Goal: Submit feedback/report problem

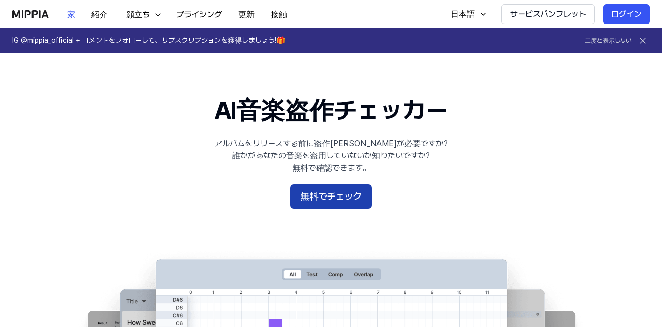
click at [339, 205] on button "無料でチェック" at bounding box center [331, 196] width 82 height 24
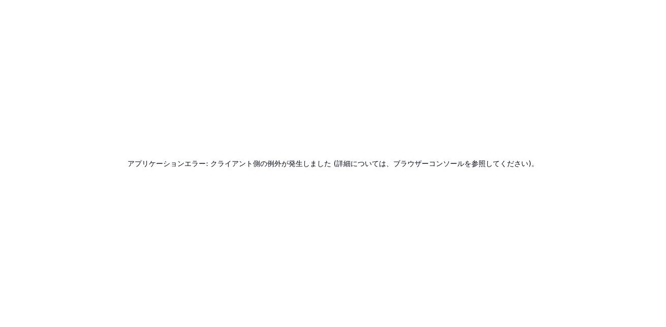
click at [430, 164] on h2 "アプリケーションエラー: クライアント側の例外が発生しました (詳細については、ブラウザーコンソールを参照してください)。" at bounding box center [332, 163] width 411 height 14
click at [410, 232] on div "アプリケーションエラー: クライアント側の例外が発生しました (詳細については、ブラウザーコンソールを参照してください)。" at bounding box center [333, 163] width 666 height 327
click at [409, 234] on div "アプリケーションエラー: クライアント側の例外が発生しました (詳細については、ブラウザーコンソールを参照してください)。" at bounding box center [333, 163] width 666 height 327
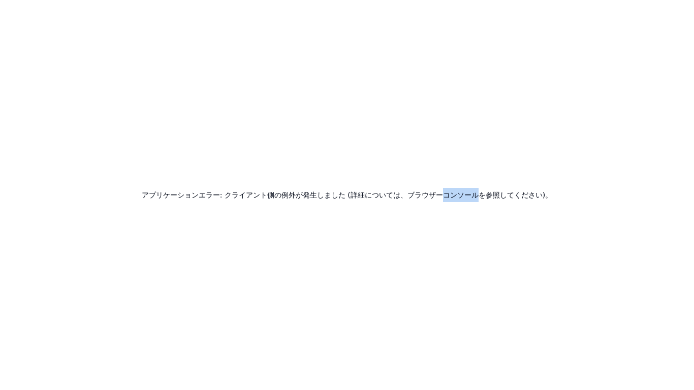
click at [440, 192] on h2 "アプリケーションエラー: クライアント側の例外が発生しました (詳細については、ブラウザーコンソールを参照してください)。" at bounding box center [347, 195] width 411 height 14
click at [652, 5] on div "アプリケーションエラー: クライアント側の例外が発生しました (詳細については、ブラウザーコンソールを参照してください)。" at bounding box center [347, 195] width 694 height 390
drag, startPoint x: 379, startPoint y: 381, endPoint x: 368, endPoint y: 336, distance: 46.9
click at [375, 327] on div "アプリケーションエラー: クライアント側の例外が発生しました (詳細については、ブラウザーコンソールを参照してください)。" at bounding box center [347, 195] width 694 height 390
click at [364, 199] on h2 "アプリケーションエラー: クライアント側の例外が発生しました (詳細については、ブラウザーコンソールを参照してください)。" at bounding box center [347, 195] width 411 height 14
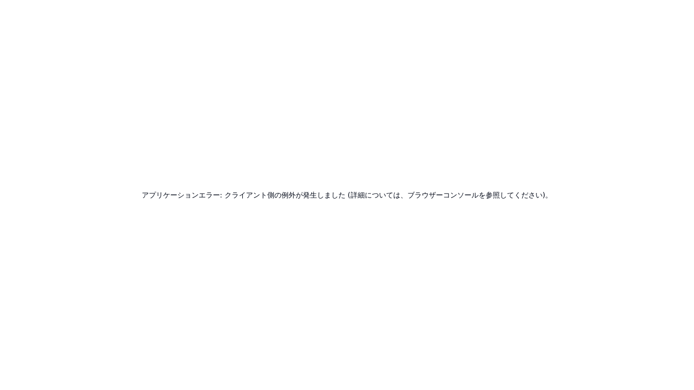
click at [638, 21] on div "アプリケーションエラー: クライアント側の例外が発生しました (詳細については、ブラウザーコンソールを参照してください)。" at bounding box center [347, 195] width 694 height 390
click at [655, 17] on div "アプリケーションエラー: クライアント側の例外が発生しました (詳細については、ブラウザーコンソールを参照してください)。" at bounding box center [347, 195] width 694 height 390
click at [528, 201] on div "アプリケーションエラー: クライアント側の例外が発生しました (詳細については、ブラウザーコンソールを参照してください)。" at bounding box center [347, 195] width 694 height 390
drag, startPoint x: 509, startPoint y: 240, endPoint x: 505, endPoint y: 278, distance: 38.4
click at [505, 278] on div "アプリケーションエラー: クライアント側の例外が発生しました (詳細については、ブラウザーコンソールを参照してください)。" at bounding box center [347, 195] width 694 height 390
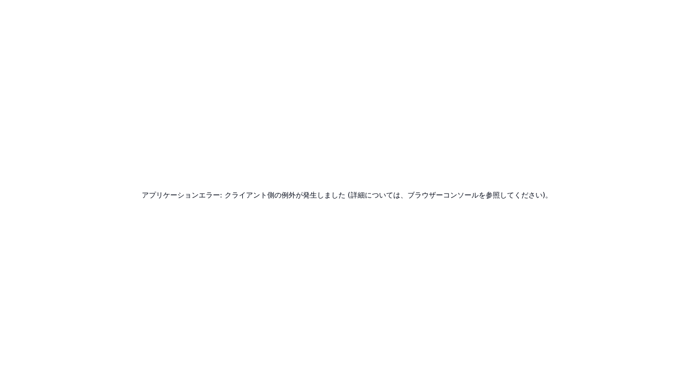
drag, startPoint x: 504, startPoint y: 323, endPoint x: 524, endPoint y: 390, distance: 69.1
click at [513, 327] on div "アプリケーションエラー: クライアント側の例外が発生しました (詳細については、ブラウザーコンソールを参照してください)。" at bounding box center [347, 195] width 694 height 390
click at [526, 327] on div "アプリケーションエラー: クライアント側の例外が発生しました (詳細については、ブラウザーコンソールを参照してください)。" at bounding box center [347, 195] width 694 height 390
click at [391, 327] on div "アプリケーションエラー: クライアント側の例外が発生しました (詳細については、ブラウザーコンソールを参照してください)。" at bounding box center [347, 195] width 694 height 390
click at [397, 327] on div "アプリケーションエラー: クライアント側の例外が発生しました (詳細については、ブラウザーコンソールを参照してください)。" at bounding box center [347, 195] width 694 height 390
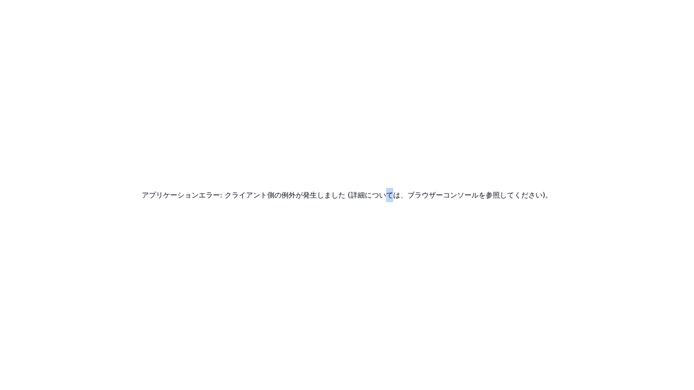
drag, startPoint x: 384, startPoint y: 388, endPoint x: 379, endPoint y: 389, distance: 5.7
click at [381, 327] on div "アプリケーションエラー: クライアント側の例外が発生しました (詳細については、ブラウザーコンソールを参照してください)。" at bounding box center [347, 195] width 694 height 390
drag, startPoint x: 394, startPoint y: 331, endPoint x: 385, endPoint y: 327, distance: 9.3
click at [391, 327] on div "アプリケーションエラー: クライアント側の例外が発生しました (詳細については、ブラウザーコンソールを参照してください)。" at bounding box center [347, 195] width 694 height 390
click at [402, 235] on div "アプリケーションエラー: クライアント側の例外が発生しました (詳細については、ブラウザーコンソールを参照してください)。" at bounding box center [347, 195] width 694 height 390
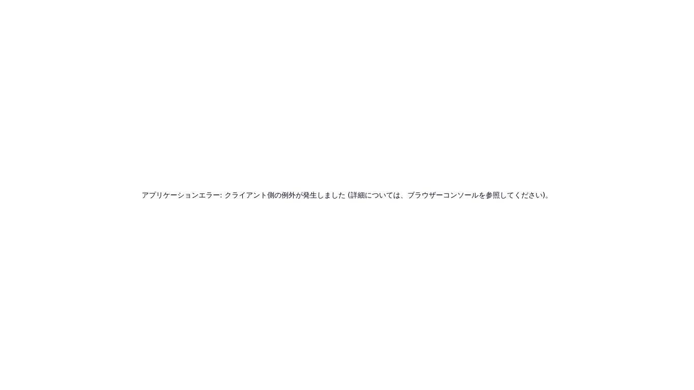
click at [585, 12] on div "アプリケーションエラー: クライアント側の例外が発生しました (詳細については、ブラウザーコンソールを参照してください)。" at bounding box center [347, 195] width 694 height 390
click at [538, 327] on div "アプリケーションエラー: クライアント側の例外が発生しました (詳細については、ブラウザーコンソールを参照してください)。" at bounding box center [347, 195] width 694 height 390
drag, startPoint x: 538, startPoint y: 390, endPoint x: 534, endPoint y: 380, distance: 10.0
click at [537, 327] on div "アプリケーションエラー: クライアント側の例外が発生しました (詳細については、ブラウザーコンソールを参照してください)。" at bounding box center [347, 195] width 694 height 390
click at [536, 327] on div "アプリケーションエラー: クライアント側の例外が発生しました (詳細については、ブラウザーコンソールを参照してください)。" at bounding box center [347, 195] width 694 height 390
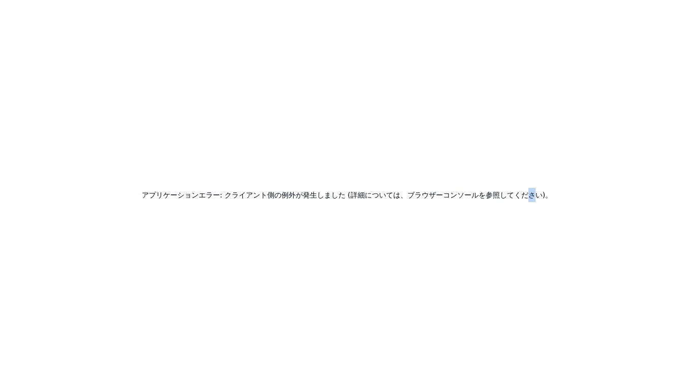
drag, startPoint x: 490, startPoint y: 328, endPoint x: 497, endPoint y: 325, distance: 7.3
click at [497, 325] on div "アプリケーションエラー: クライアント側の例外が発生しました (詳細については、ブラウザーコンソールを参照してください)。" at bounding box center [347, 195] width 694 height 390
drag, startPoint x: 497, startPoint y: 325, endPoint x: 502, endPoint y: 351, distance: 26.9
click at [502, 327] on div "アプリケーションエラー: クライアント側の例外が発生しました (詳細については、ブラウザーコンソールを参照してください)。" at bounding box center [347, 195] width 694 height 390
drag, startPoint x: 502, startPoint y: 351, endPoint x: 505, endPoint y: 346, distance: 5.9
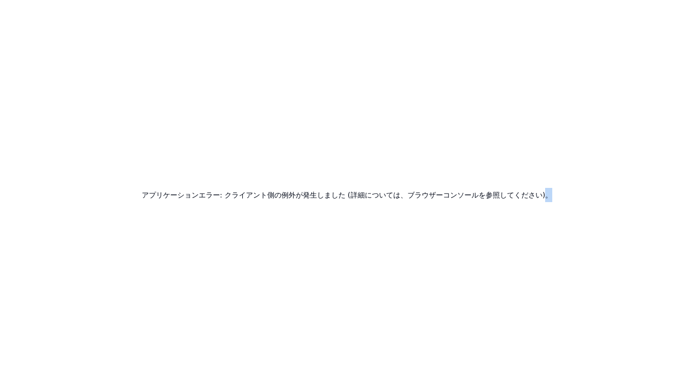
click at [505, 327] on div "アプリケーションエラー: クライアント側の例外が発生しました (詳細については、ブラウザーコンソールを参照してください)。" at bounding box center [347, 195] width 694 height 390
click at [519, 327] on div "アプリケーションエラー: クライアント側の例外が発生しました (詳細については、ブラウザーコンソールを参照してください)。" at bounding box center [347, 195] width 694 height 390
click at [479, 182] on div "アプリケーションエラー: クライアント側の例外が発生しました (詳細については、ブラウザーコンソールを参照してください)。" at bounding box center [347, 195] width 694 height 390
drag, startPoint x: 333, startPoint y: 364, endPoint x: 375, endPoint y: 292, distance: 83.1
click at [375, 292] on div "アプリケーションエラー: クライアント側の例外が発生しました (詳細については、ブラウザーコンソールを参照してください)。" at bounding box center [347, 195] width 694 height 390
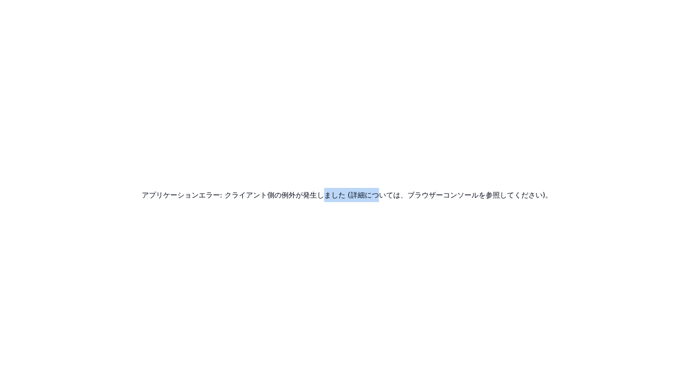
drag, startPoint x: 375, startPoint y: 292, endPoint x: 332, endPoint y: 237, distance: 69.8
click at [332, 237] on div "アプリケーションエラー: クライアント側の例外が発生しました (詳細については、ブラウザーコンソールを参照してください)。" at bounding box center [347, 195] width 694 height 390
click at [661, 11] on div "アプリケーションエラー: クライアント側の例外が発生しました (詳細については、ブラウザーコンソールを参照してください)。" at bounding box center [347, 195] width 694 height 390
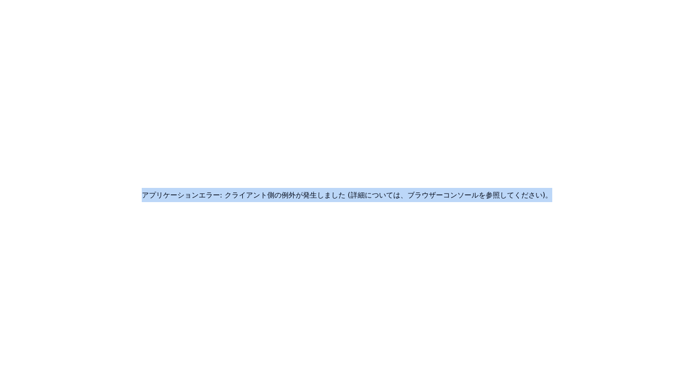
drag, startPoint x: 506, startPoint y: 198, endPoint x: 173, endPoint y: 200, distance: 333.6
click at [173, 200] on div "アプリケーションエラー: クライアント側の例外が発生しました (詳細については、ブラウザーコンソールを参照してください)。" at bounding box center [347, 195] width 694 height 390
click at [386, 216] on div "アプリケーションエラー: クライアント側の例外が発生しました (詳細については、ブラウザーコンソールを参照してください)。" at bounding box center [347, 195] width 694 height 390
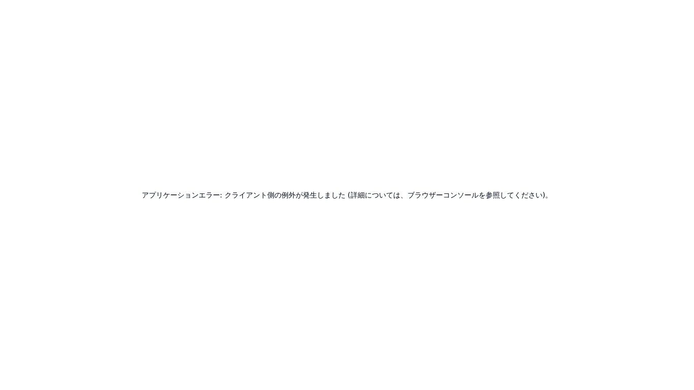
click at [642, 3] on div "アプリケーションエラー: クライアント側の例外が発生しました (詳細については、ブラウザーコンソールを参照してください)。" at bounding box center [347, 195] width 694 height 390
click at [661, 234] on div "アプリケーションエラー: クライアント側の例外が発生しました (詳細については、ブラウザーコンソールを参照してください)。" at bounding box center [347, 195] width 694 height 390
click at [600, 193] on div "アプリケーションエラー: クライアント側の例外が発生しました (詳細については、ブラウザーコンソールを参照してください)。" at bounding box center [347, 195] width 694 height 390
drag, startPoint x: 448, startPoint y: 380, endPoint x: 459, endPoint y: 314, distance: 67.5
click at [459, 314] on div "アプリケーションエラー: クライアント側の例外が発生しました (詳細については、ブラウザーコンソールを参照してください)。" at bounding box center [347, 195] width 694 height 390
